Goal: Communication & Community: Connect with others

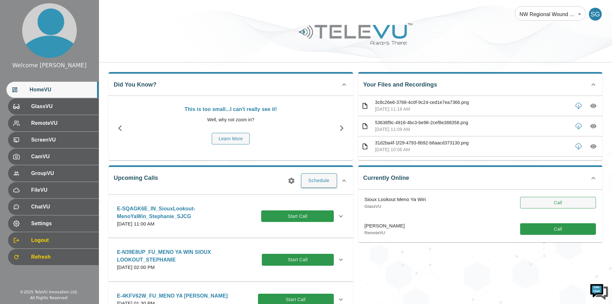
click at [548, 201] on button "Call" at bounding box center [558, 203] width 76 height 12
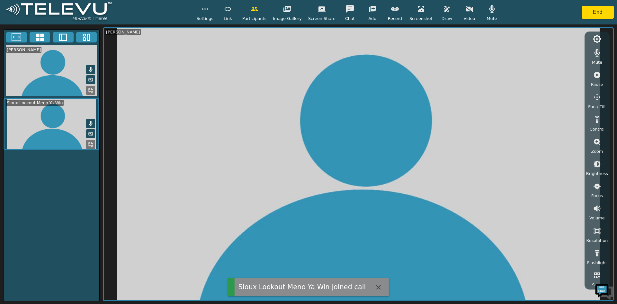
click at [466, 7] on icon "button" at bounding box center [470, 9] width 8 height 8
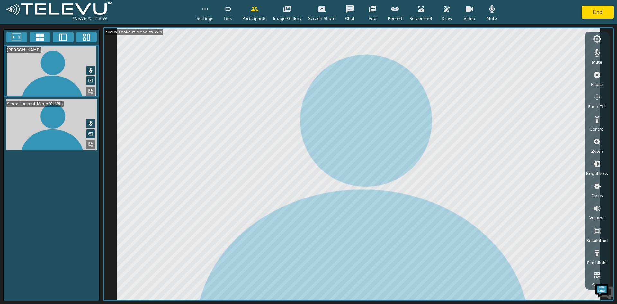
click at [598, 209] on icon "button" at bounding box center [598, 208] width 1 height 3
click at [597, 232] on icon "button" at bounding box center [597, 231] width 8 height 8
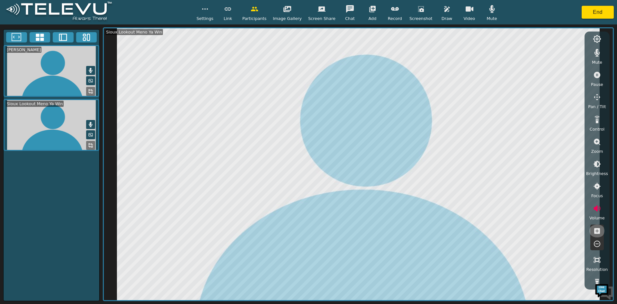
click at [597, 232] on icon "button" at bounding box center [597, 231] width 8 height 8
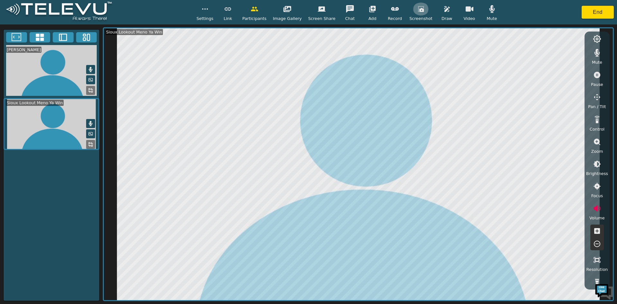
click at [417, 11] on icon "button" at bounding box center [421, 9] width 8 height 8
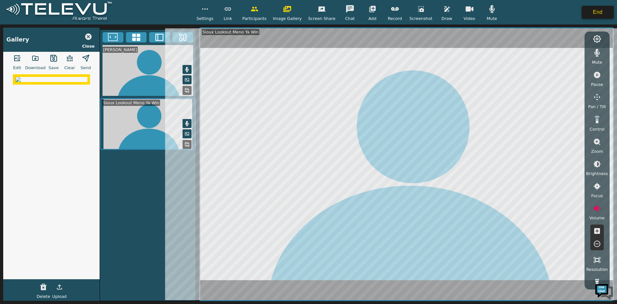
click at [595, 12] on button "End" at bounding box center [598, 12] width 32 height 13
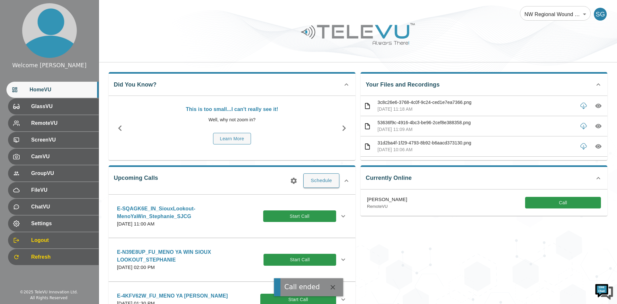
click at [444, 3] on div "NW Regional Wound Care 121 ​ SG" at bounding box center [358, 10] width 518 height 21
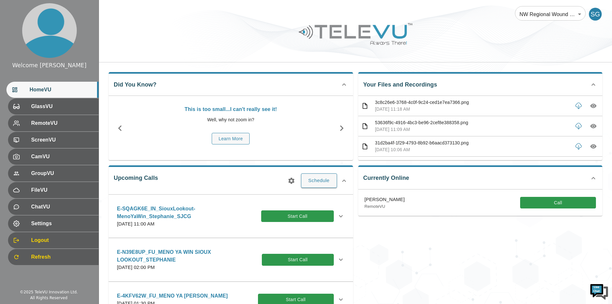
click at [425, 249] on div "Currently Online Priya Ghanta_SJCG RemoteVU Call" at bounding box center [478, 243] width 250 height 167
click at [50, 89] on span "HomeVU" at bounding box center [62, 90] width 64 height 8
click at [436, 242] on div "Currently Online Priya Ghanta_SJCG RemoteVU Call" at bounding box center [478, 243] width 250 height 167
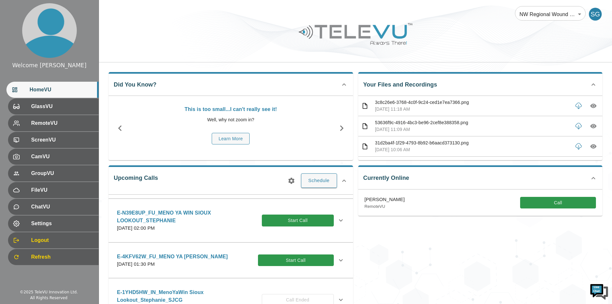
scroll to position [32, 0]
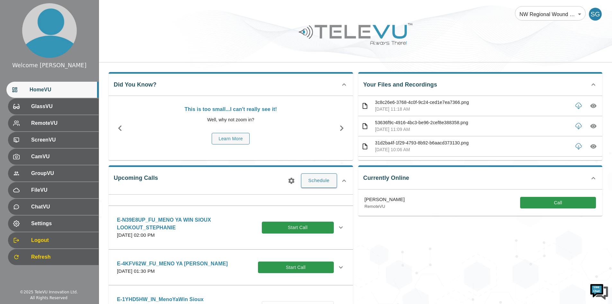
click at [219, 229] on p "E-N39E8UP_FU_MENO YA WIN SIOUX LOOKOUT_STEPHANIE" at bounding box center [189, 223] width 145 height 15
click at [168, 217] on p "E-N39E8UP_FU_MENO YA WIN SIOUX LOOKOUT_STEPHANIE" at bounding box center [189, 223] width 145 height 15
click at [280, 226] on button "Start Call" at bounding box center [298, 227] width 72 height 12
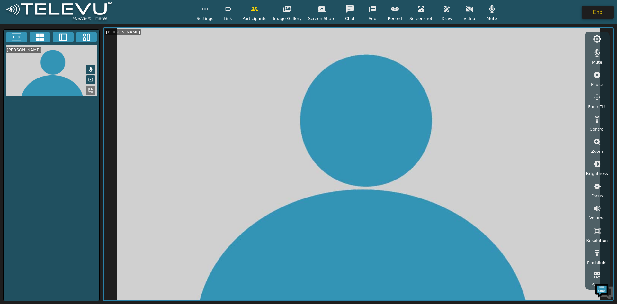
click at [596, 16] on button "End" at bounding box center [598, 12] width 32 height 13
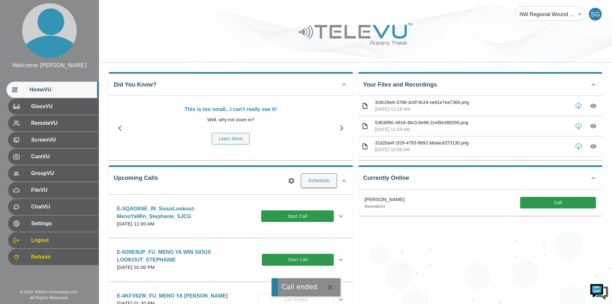
click at [396, 248] on div "Currently Online Priya Ghanta_SJCG RemoteVU Call" at bounding box center [478, 243] width 250 height 167
click at [435, 241] on div "Currently Online Priya Ghanta_SJCG RemoteVU Call" at bounding box center [478, 243] width 250 height 167
click at [423, 248] on div "Currently Online Priya Ghanta_SJCG RemoteVU Call" at bounding box center [478, 243] width 250 height 167
